Goal: Navigation & Orientation: Find specific page/section

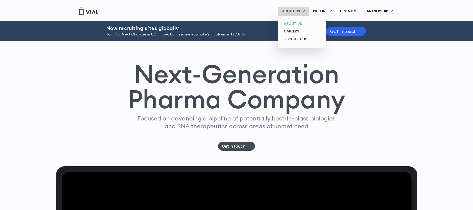
click at [297, 25] on link "ABOUT US" at bounding box center [302, 24] width 44 height 8
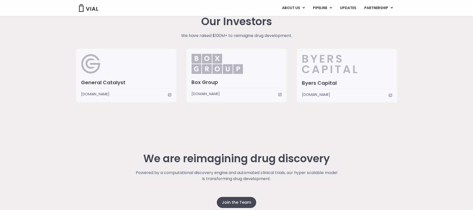
scroll to position [1262, 0]
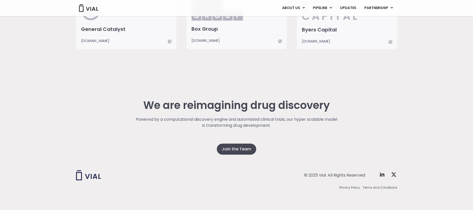
click at [231, 152] on div "© 2025 Vial. All Rights Reserved Twitter X Logo Privacy Policy Terms and Condit…" at bounding box center [236, 180] width 321 height 59
click at [247, 149] on span "Join the Team" at bounding box center [236, 149] width 29 height 6
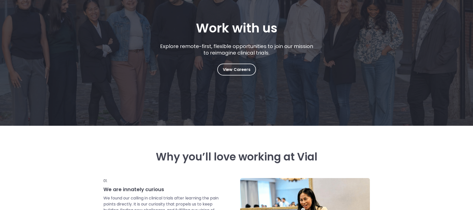
scroll to position [60, 0]
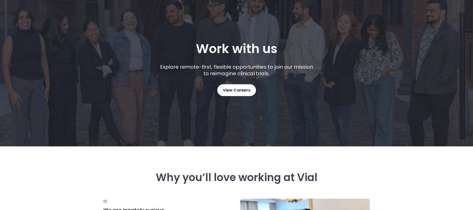
click at [237, 90] on span "View Careers" at bounding box center [237, 90] width 28 height 7
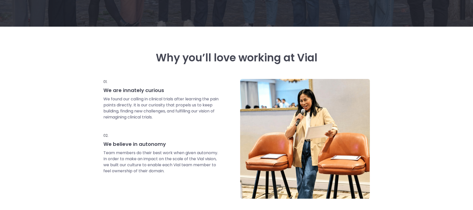
scroll to position [226, 0]
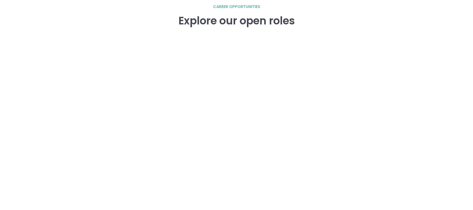
scroll to position [719, 0]
